Goal: Understand process/instructions

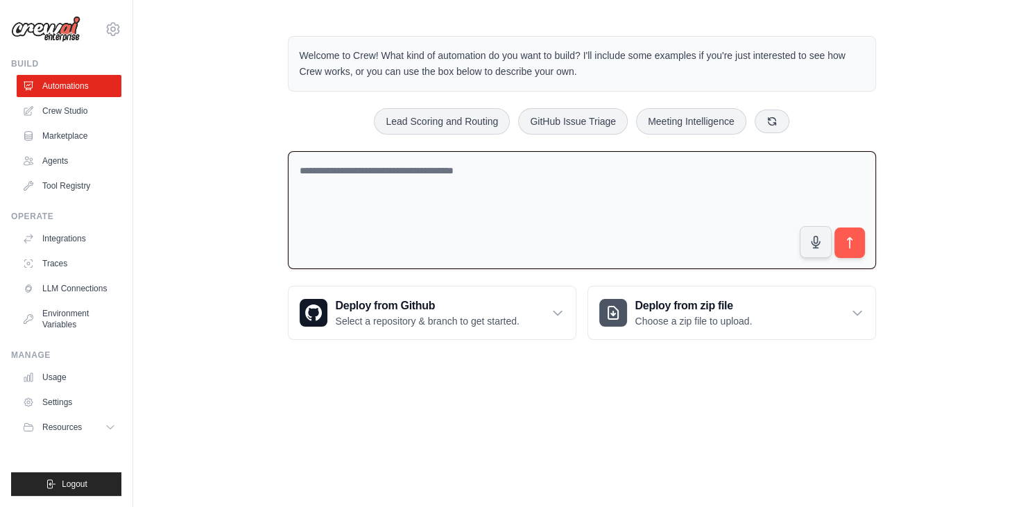
click at [414, 204] on textarea at bounding box center [582, 210] width 588 height 119
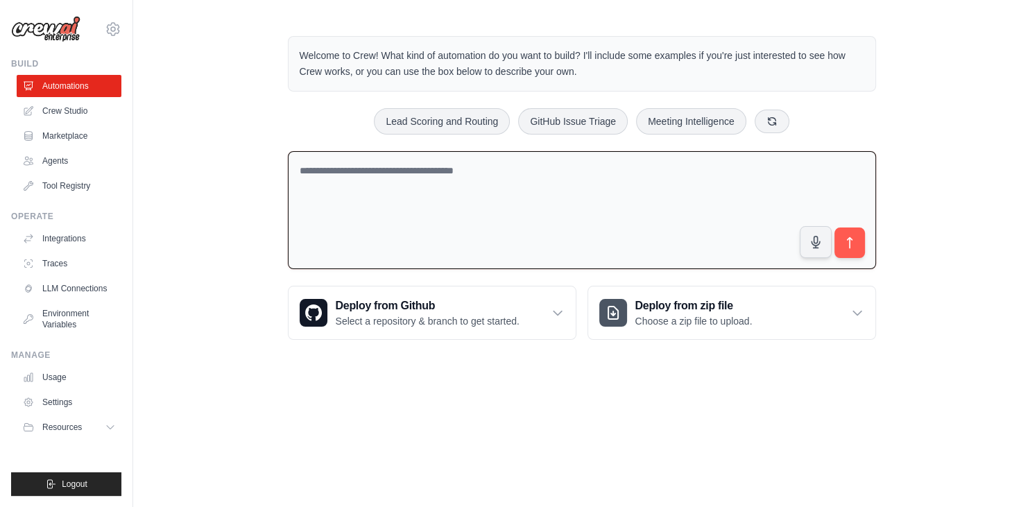
click at [643, 219] on textarea at bounding box center [582, 210] width 588 height 119
type textarea "**********"
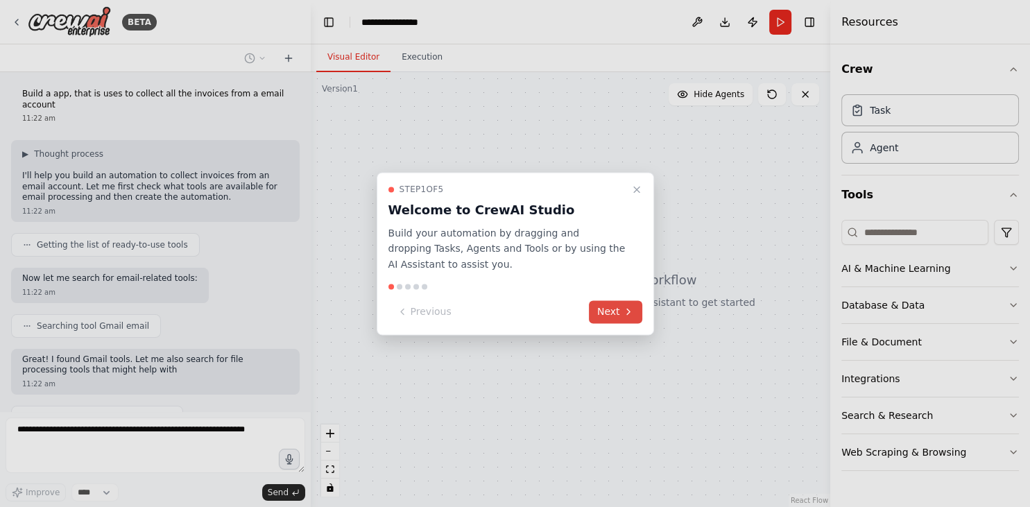
scroll to position [49, 0]
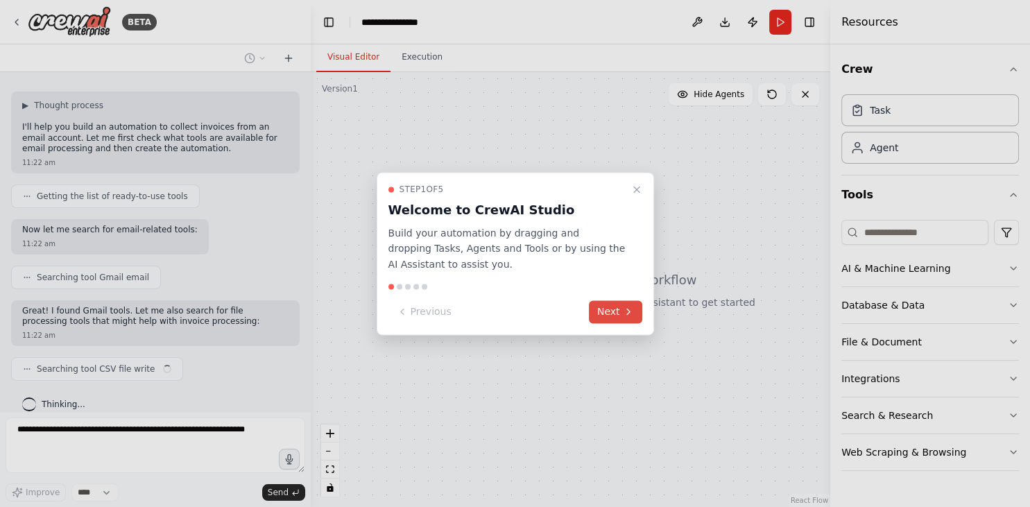
click at [615, 307] on button "Next" at bounding box center [615, 311] width 53 height 23
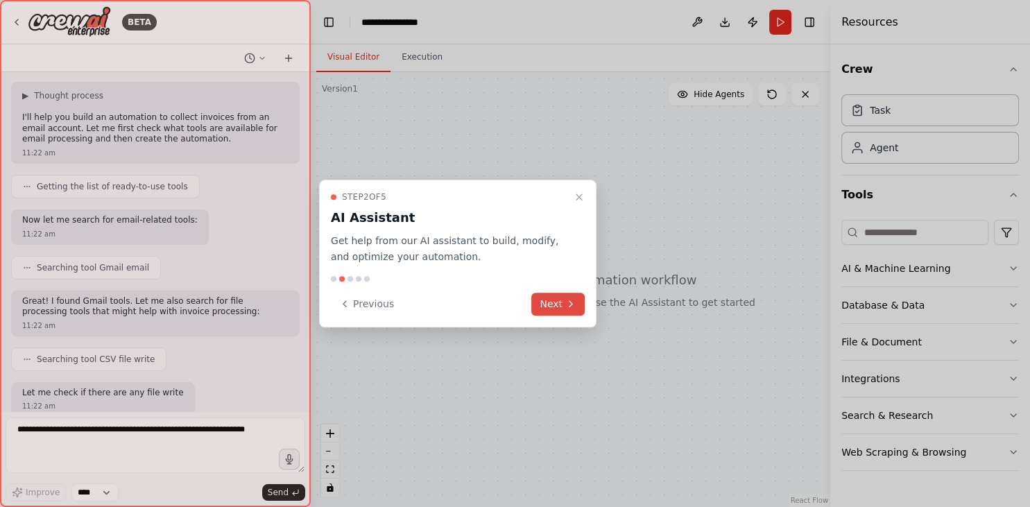
click at [615, 307] on div at bounding box center [515, 253] width 1030 height 507
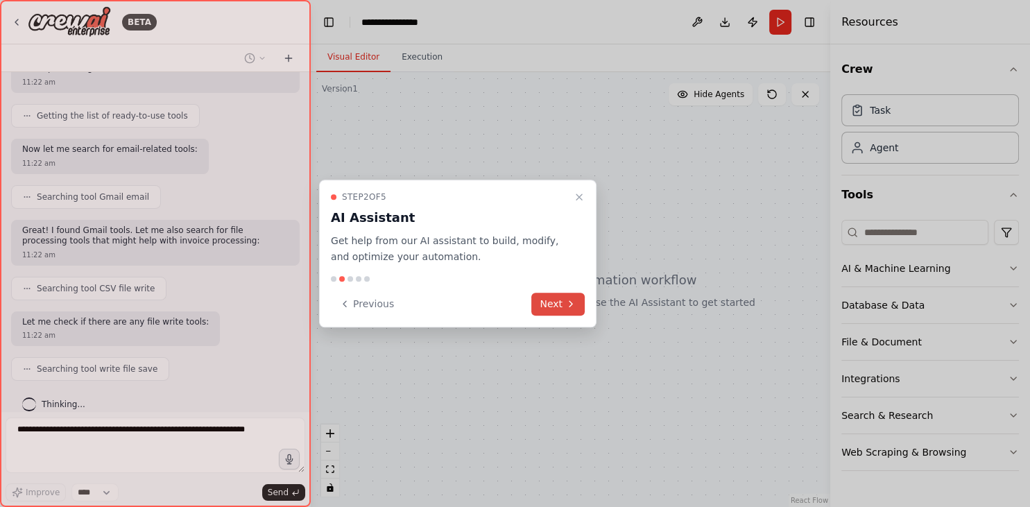
click at [566, 296] on button "Next" at bounding box center [557, 304] width 53 height 23
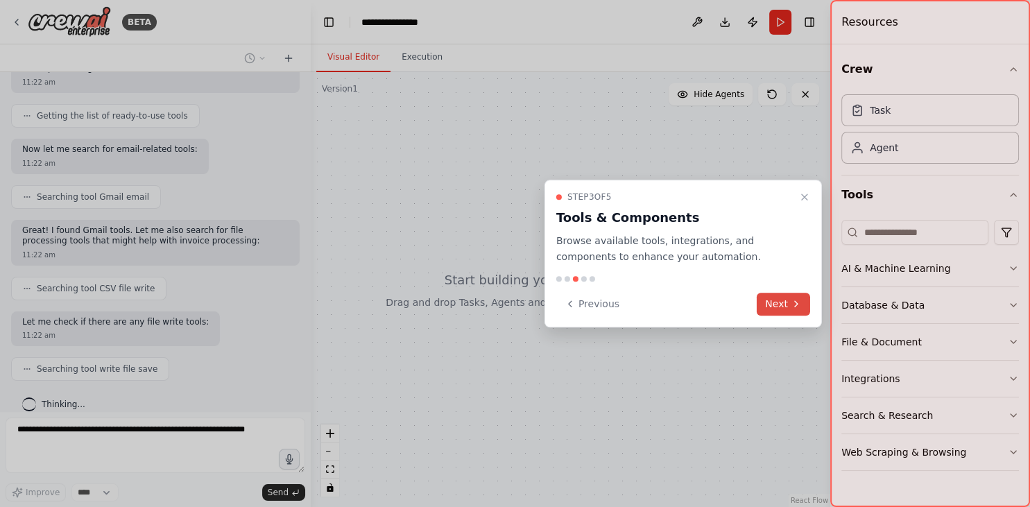
click at [781, 304] on button "Next" at bounding box center [783, 304] width 53 height 23
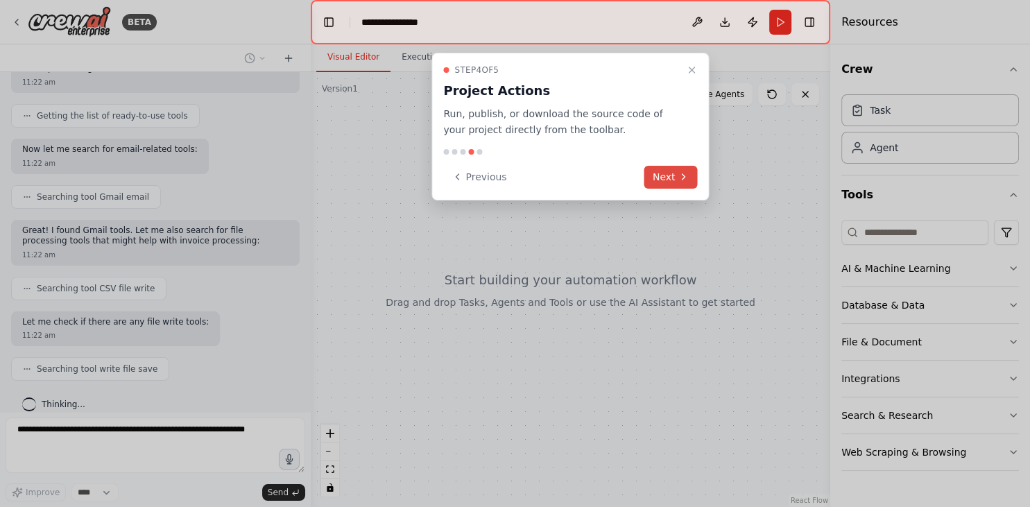
click at [679, 171] on icon at bounding box center [683, 176] width 11 height 11
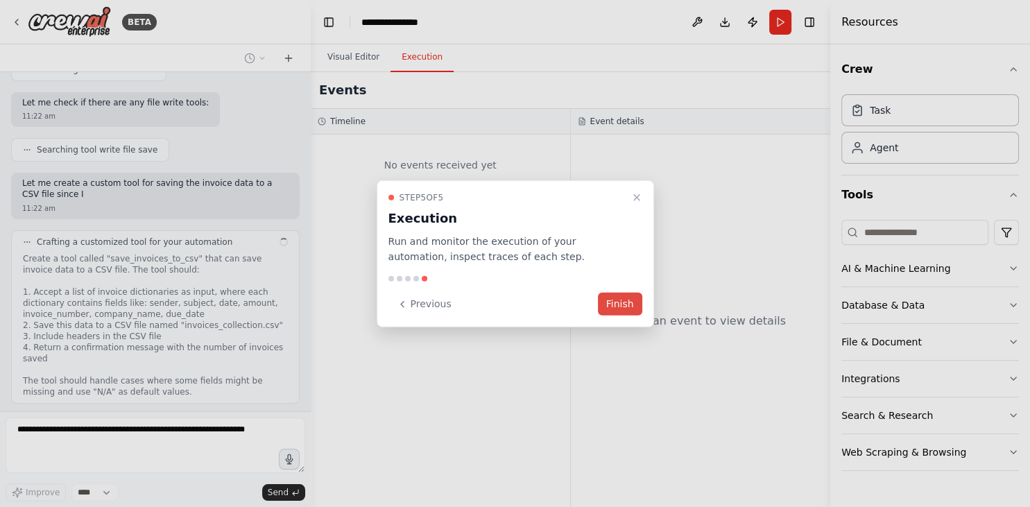
scroll to position [359, 0]
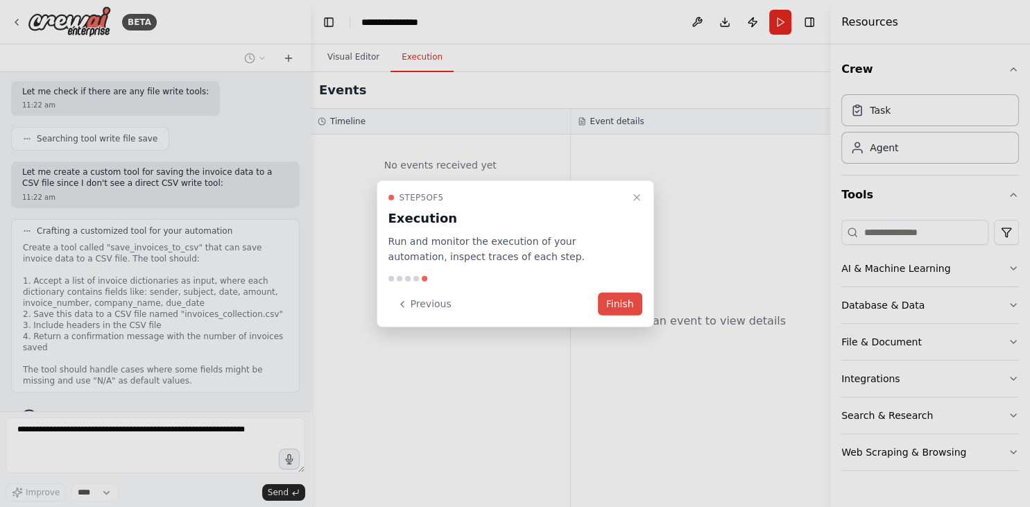
click at [623, 302] on button "Finish" at bounding box center [620, 304] width 44 height 23
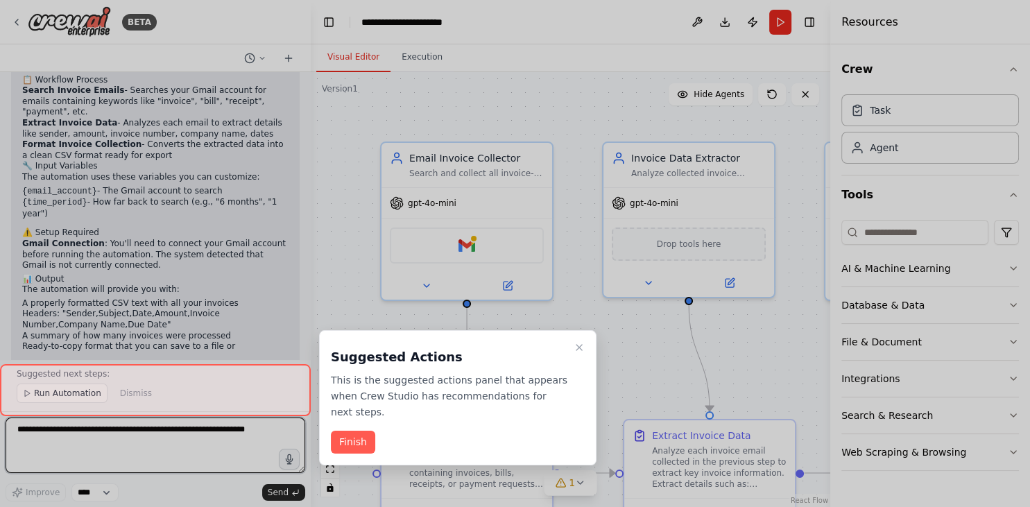
scroll to position [1839, 0]
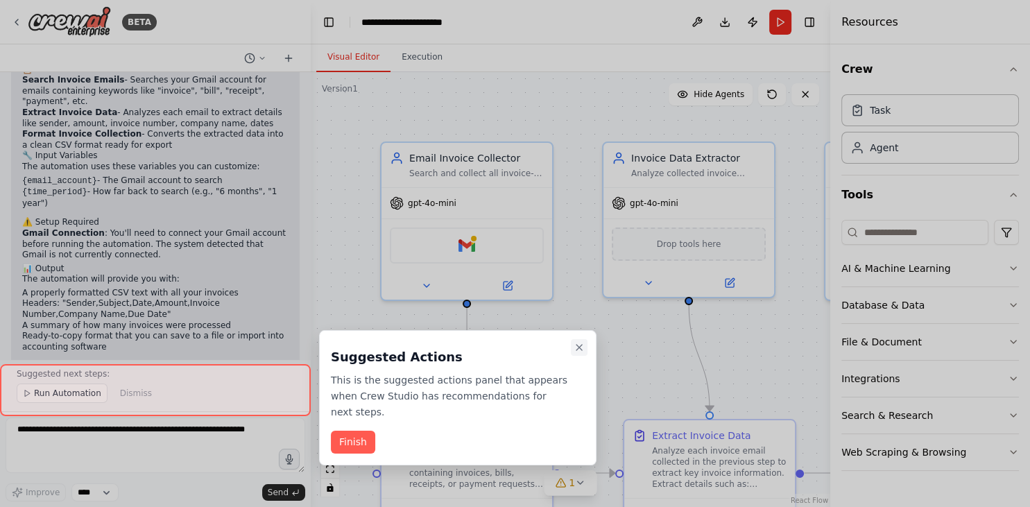
click at [581, 348] on icon "Close walkthrough" at bounding box center [580, 348] width 6 height 6
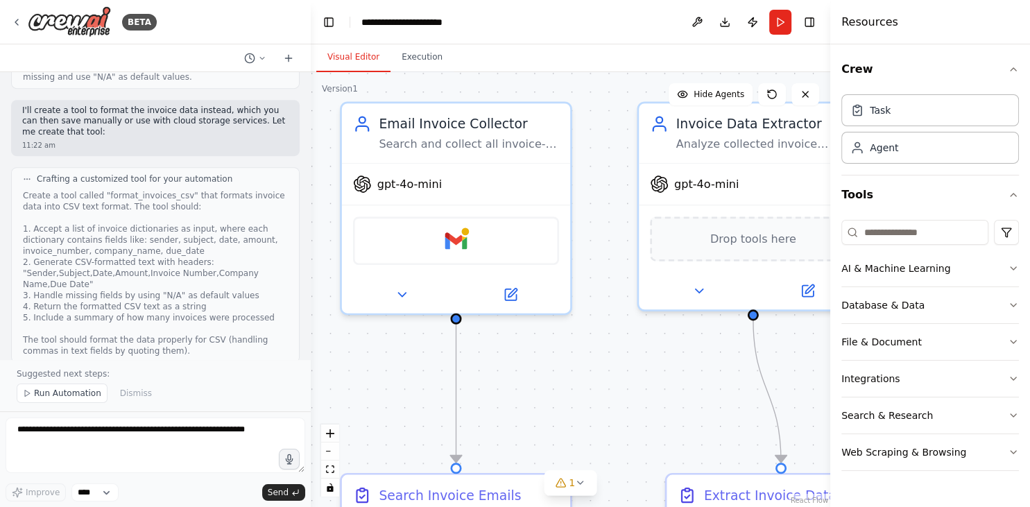
scroll to position [664, 0]
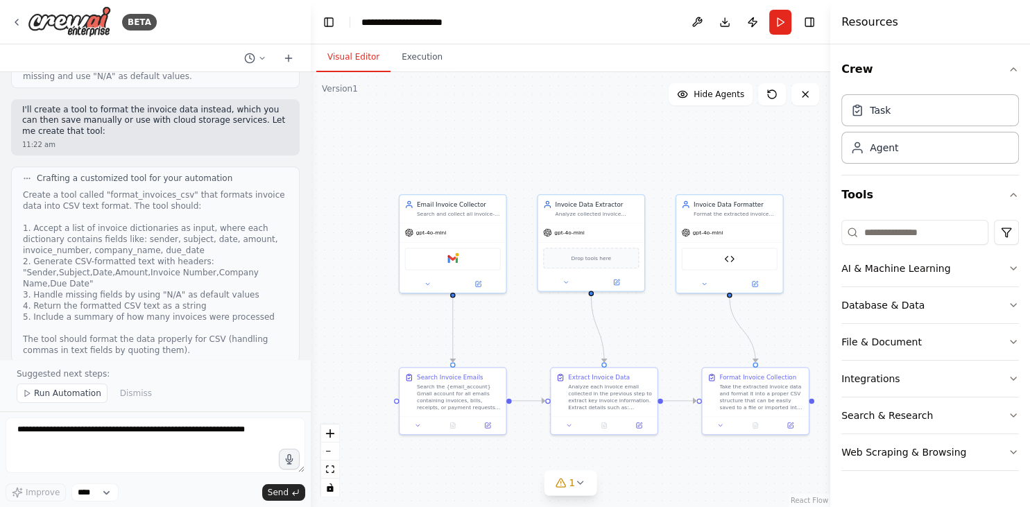
drag, startPoint x: 542, startPoint y: 165, endPoint x: 478, endPoint y: 110, distance: 84.6
click at [478, 110] on div ".deletable-edge-delete-btn { width: 20px; height: 20px; border: 0px solid #ffff…" at bounding box center [571, 289] width 520 height 435
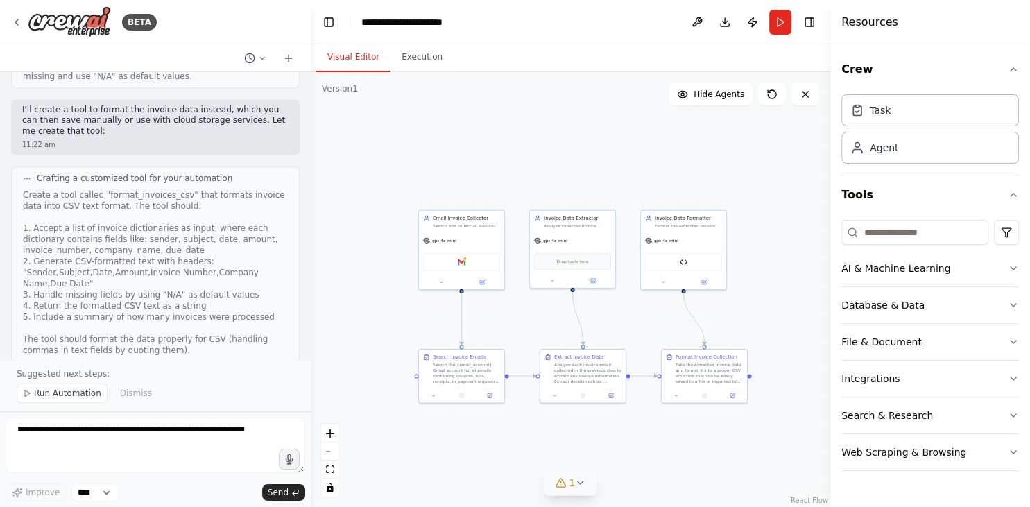
click at [563, 478] on icon at bounding box center [560, 482] width 11 height 11
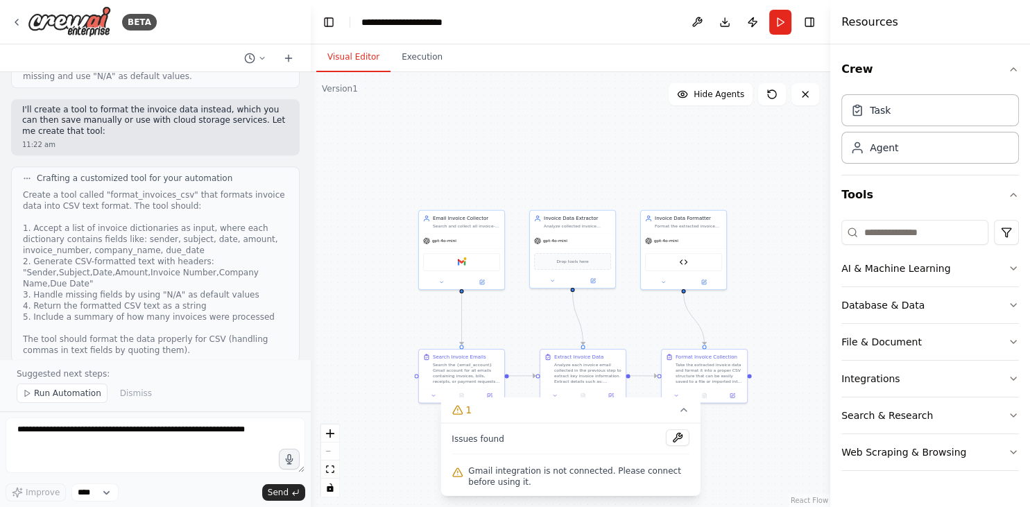
click at [516, 165] on div ".deletable-edge-delete-btn { width: 20px; height: 20px; border: 0px solid #ffff…" at bounding box center [571, 289] width 520 height 435
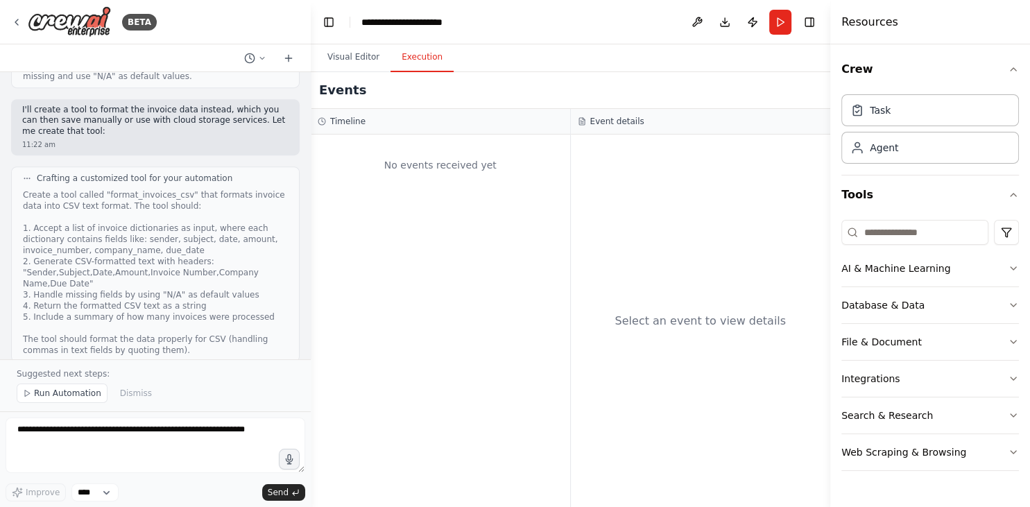
click at [421, 62] on button "Execution" at bounding box center [422, 57] width 63 height 29
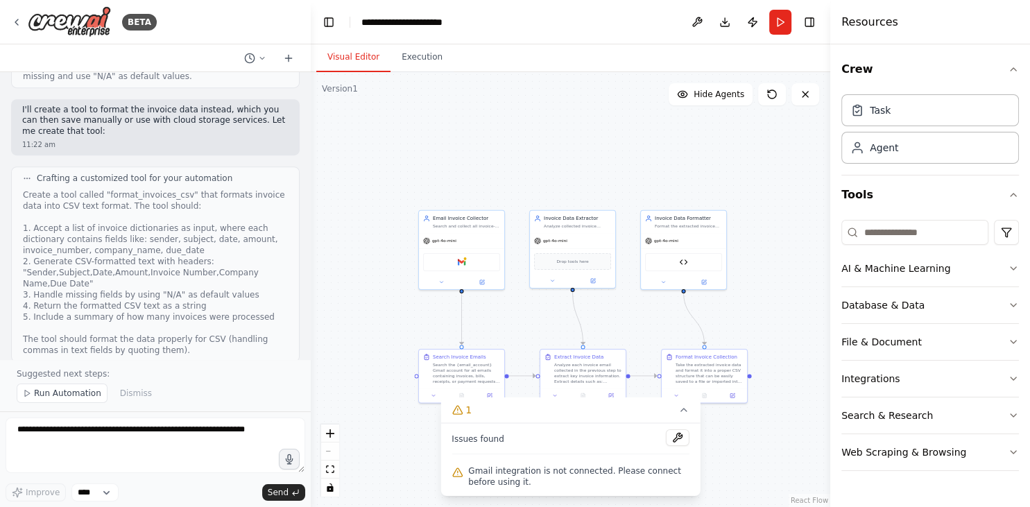
click at [364, 60] on button "Visual Editor" at bounding box center [353, 57] width 74 height 29
click at [962, 276] on button "AI & Machine Learning" at bounding box center [931, 268] width 178 height 36
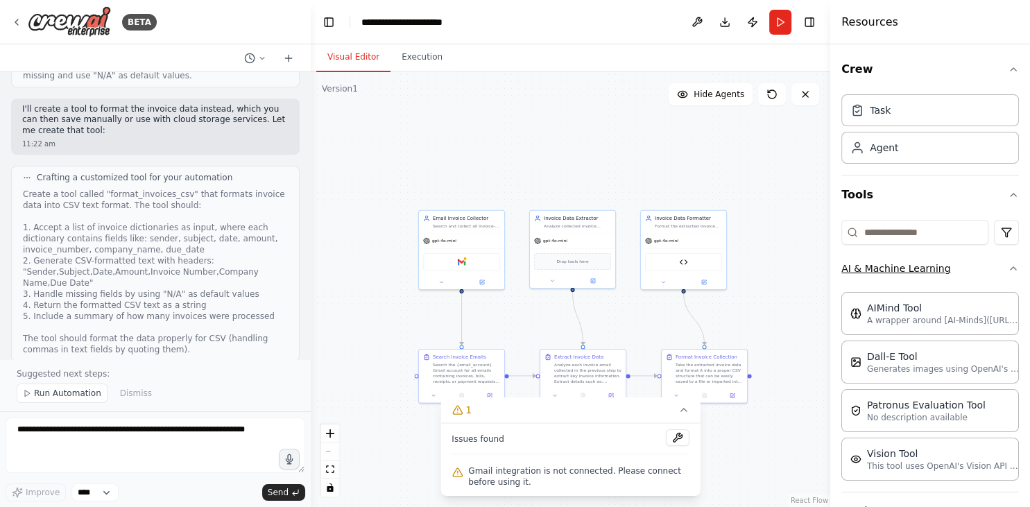
click at [962, 276] on button "AI & Machine Learning" at bounding box center [931, 268] width 178 height 36
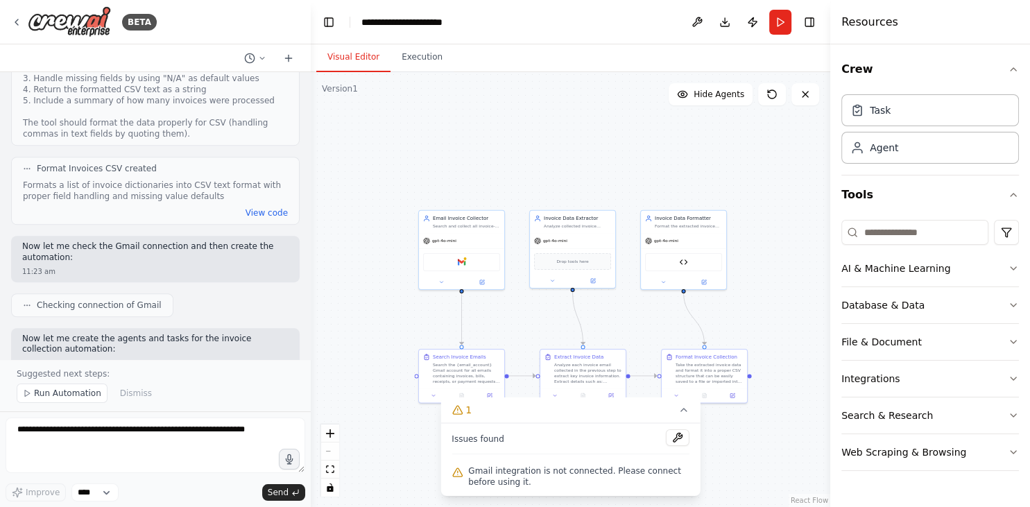
scroll to position [1007, 0]
